Goal: Task Accomplishment & Management: Use online tool/utility

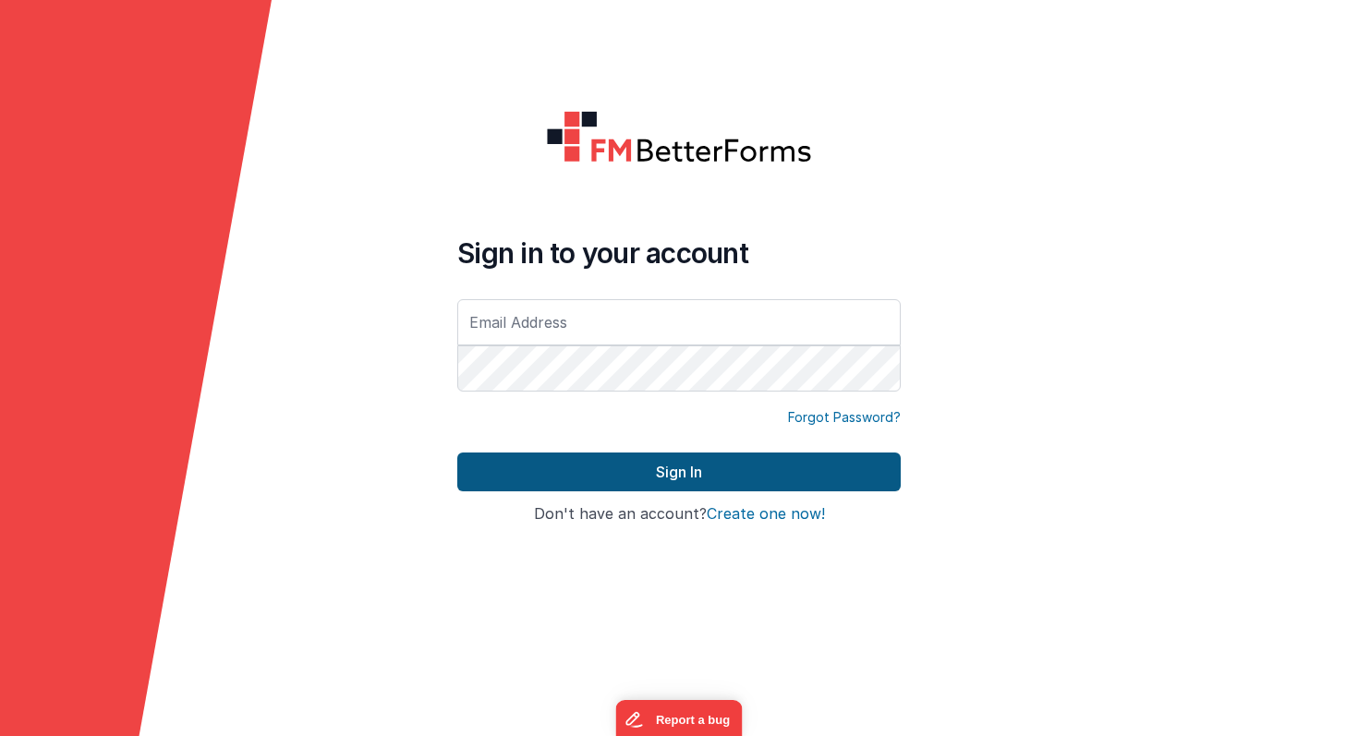
type input "[PERSON_NAME][EMAIL_ADDRESS][PERSON_NAME][DOMAIN_NAME]"
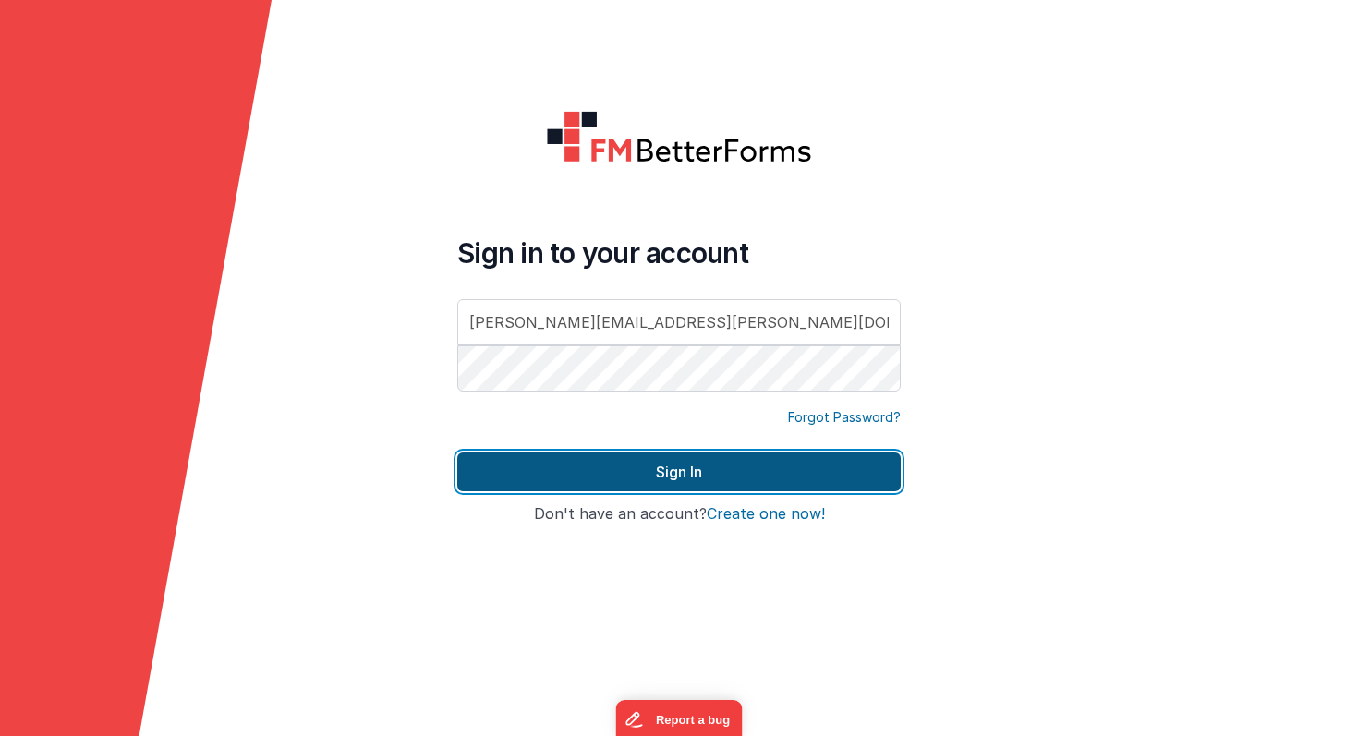
click at [550, 478] on button "Sign In" at bounding box center [678, 472] width 443 height 39
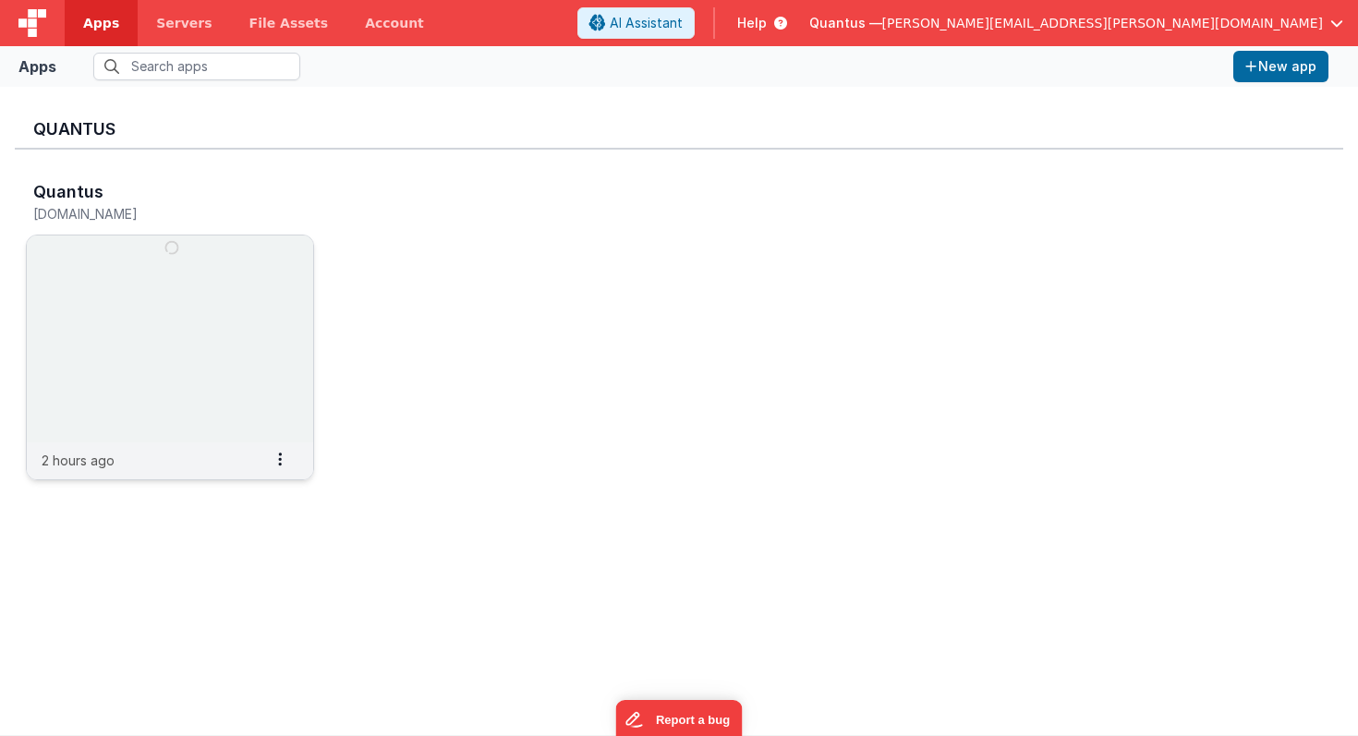
click at [139, 262] on img at bounding box center [170, 339] width 286 height 207
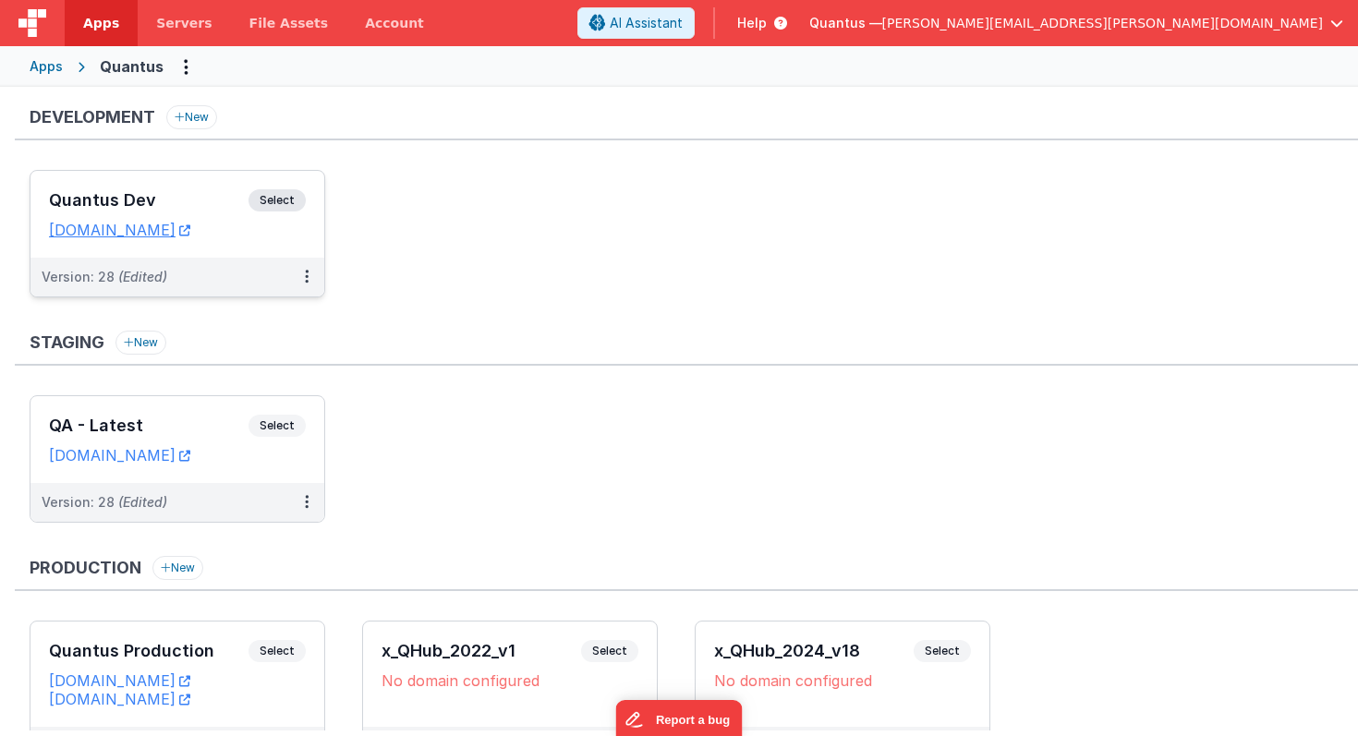
click at [178, 203] on h3 "Quantus Dev" at bounding box center [148, 200] width 199 height 18
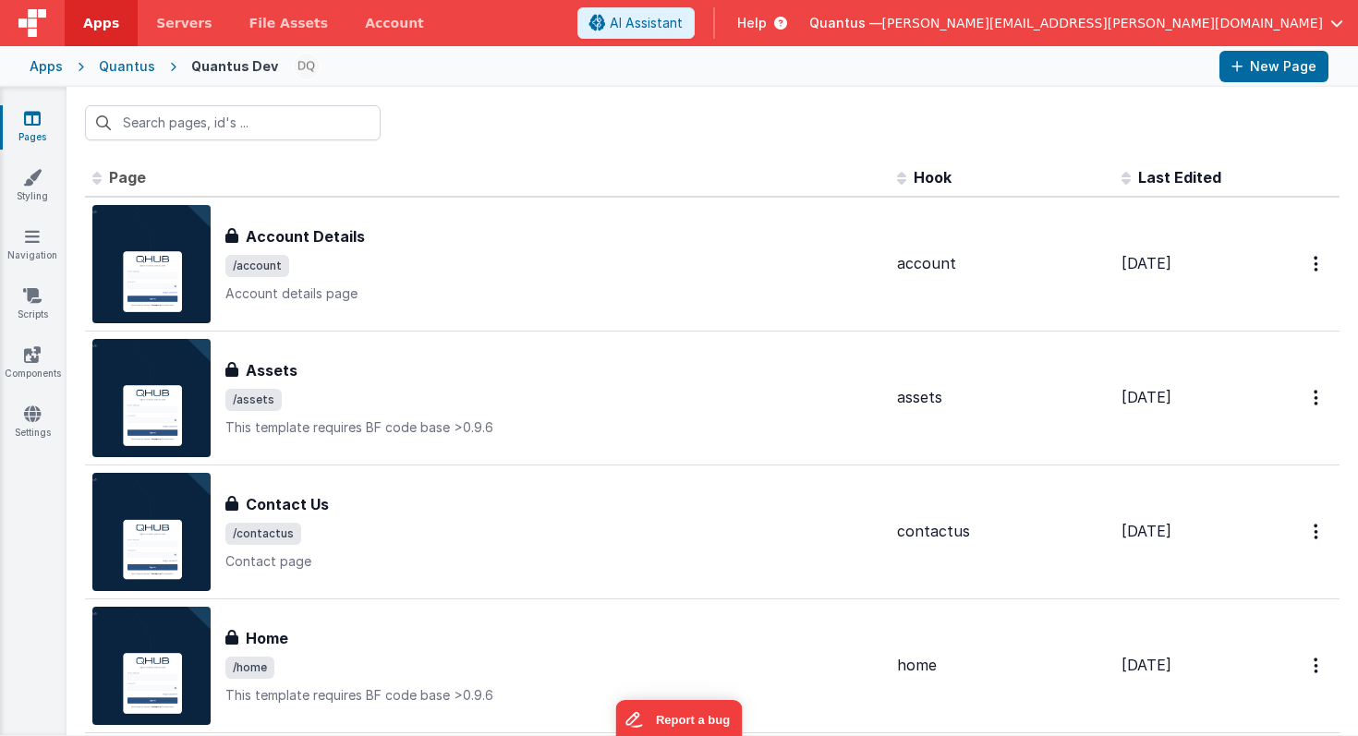
click at [1142, 175] on span "Last Edited" at bounding box center [1179, 177] width 83 height 18
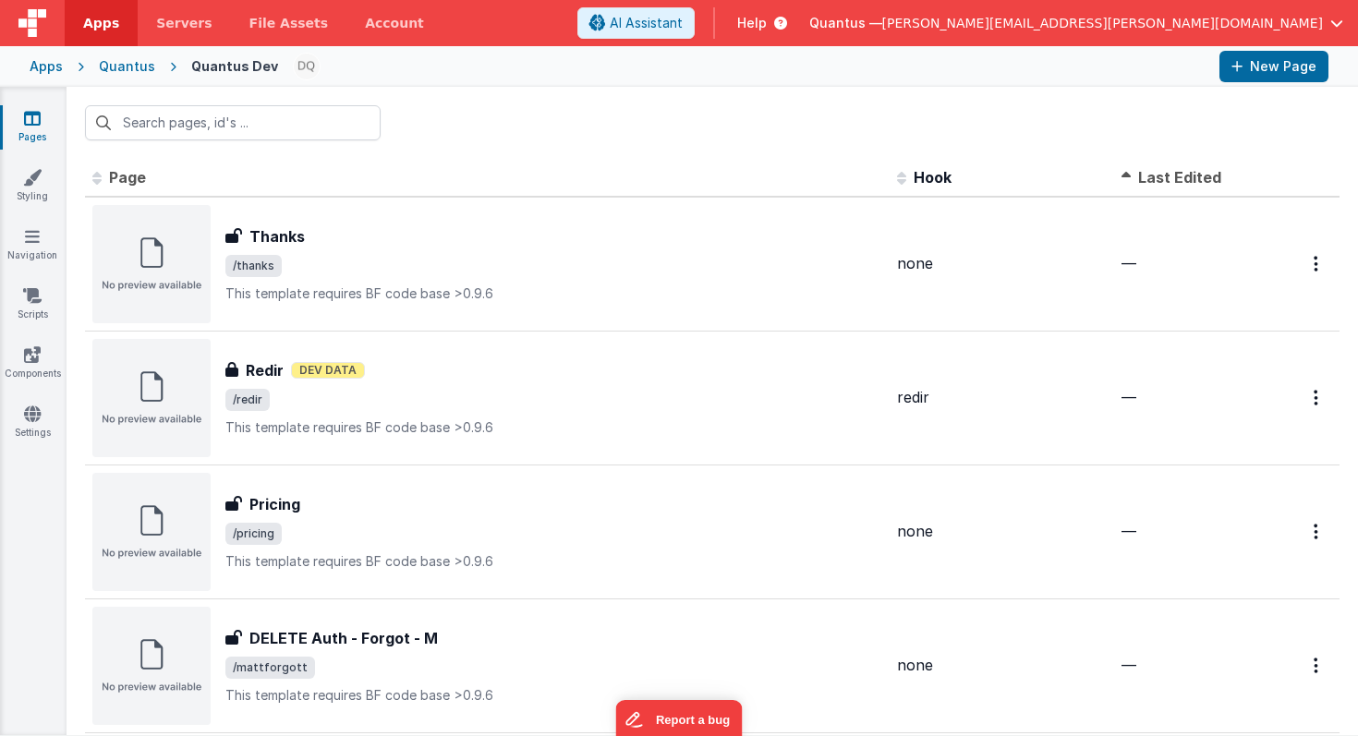
click at [1142, 175] on span "Last Edited" at bounding box center [1179, 177] width 83 height 18
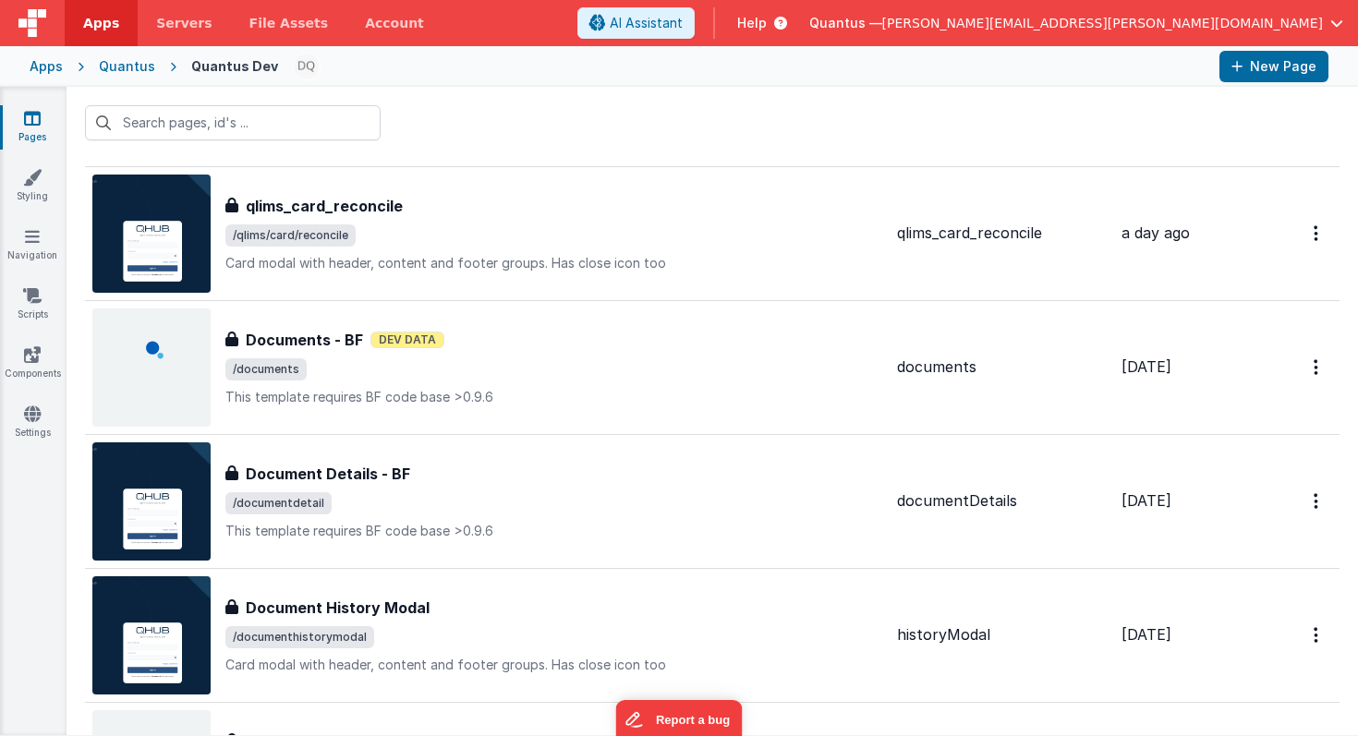
scroll to position [572, 0]
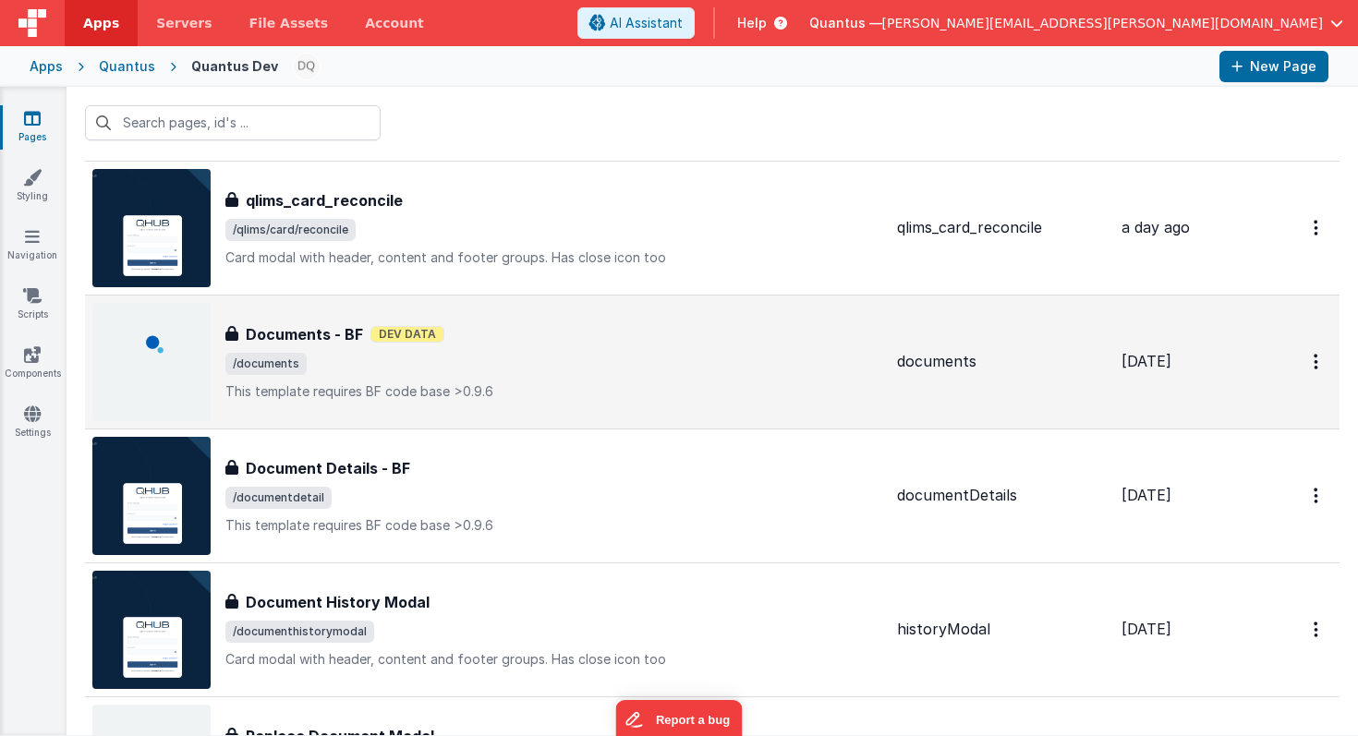
click at [327, 331] on h3 "Documents - BF" at bounding box center [304, 334] width 117 height 22
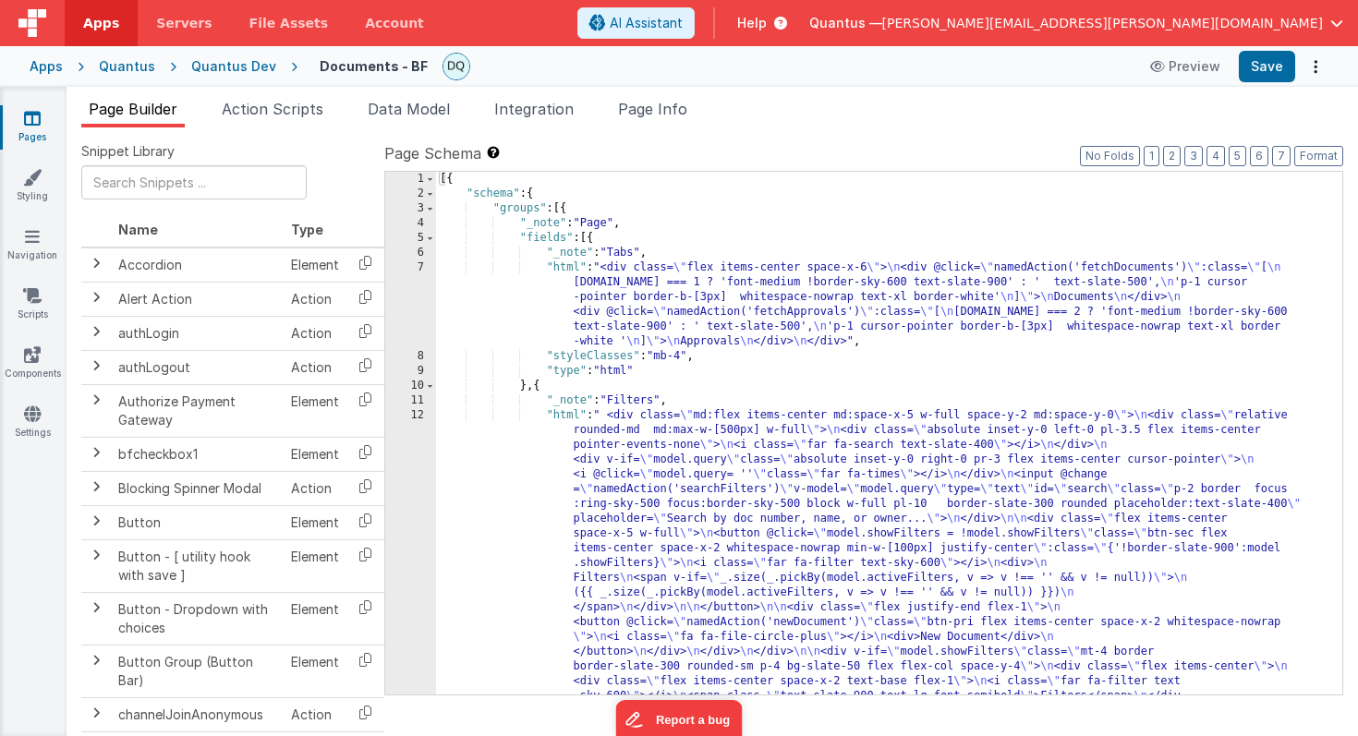
click at [228, 67] on div "Quantus Dev" at bounding box center [233, 66] width 85 height 18
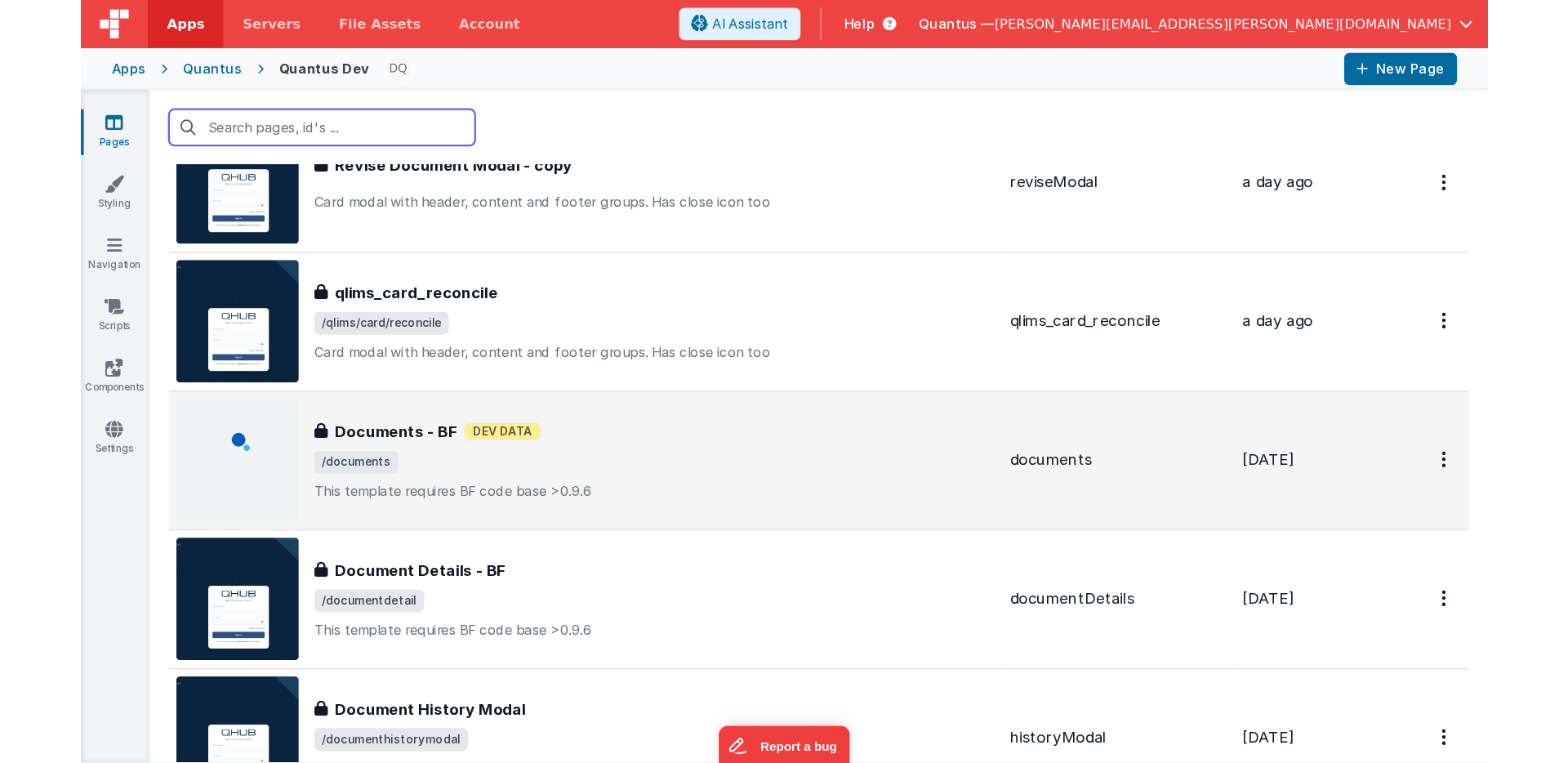
scroll to position [438, 0]
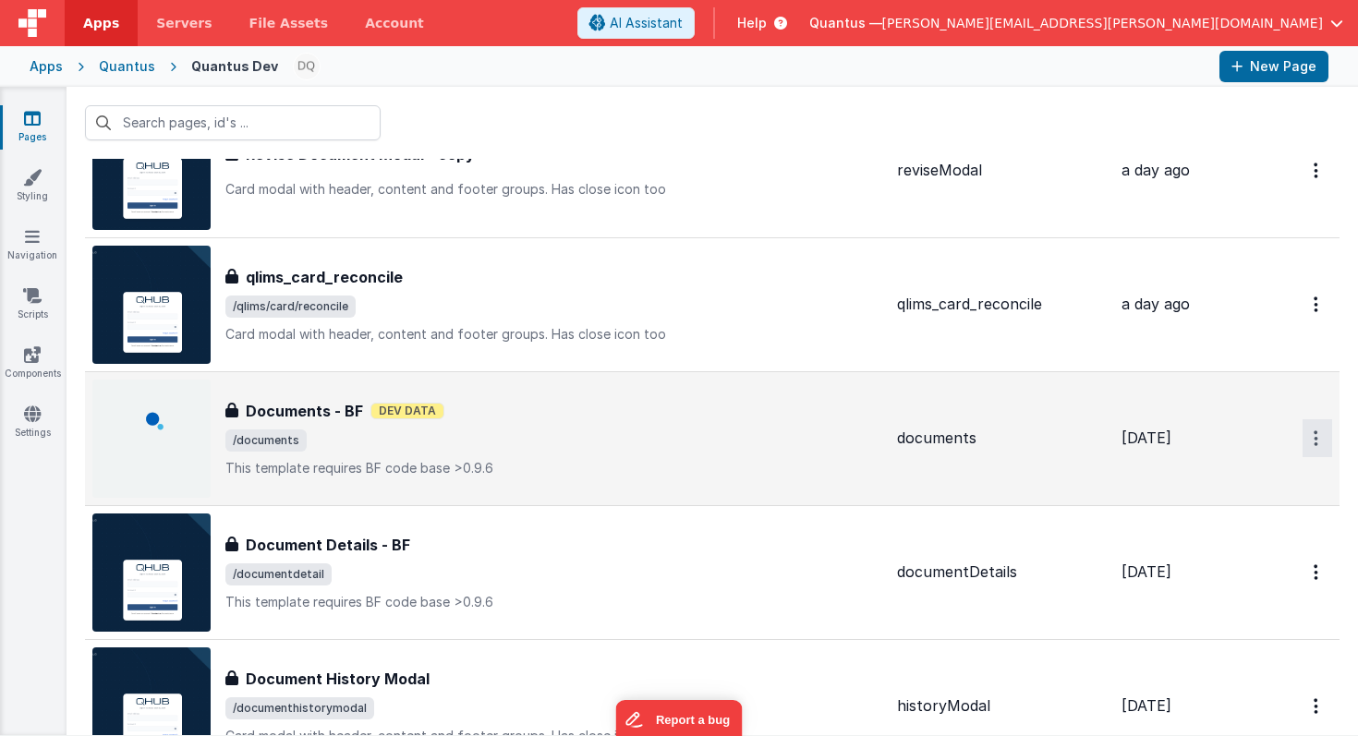
click at [1313, 443] on icon "Options" at bounding box center [1315, 438] width 5 height 16
click at [1247, 479] on link "Preview" at bounding box center [1250, 481] width 163 height 33
